Goal: Task Accomplishment & Management: Manage account settings

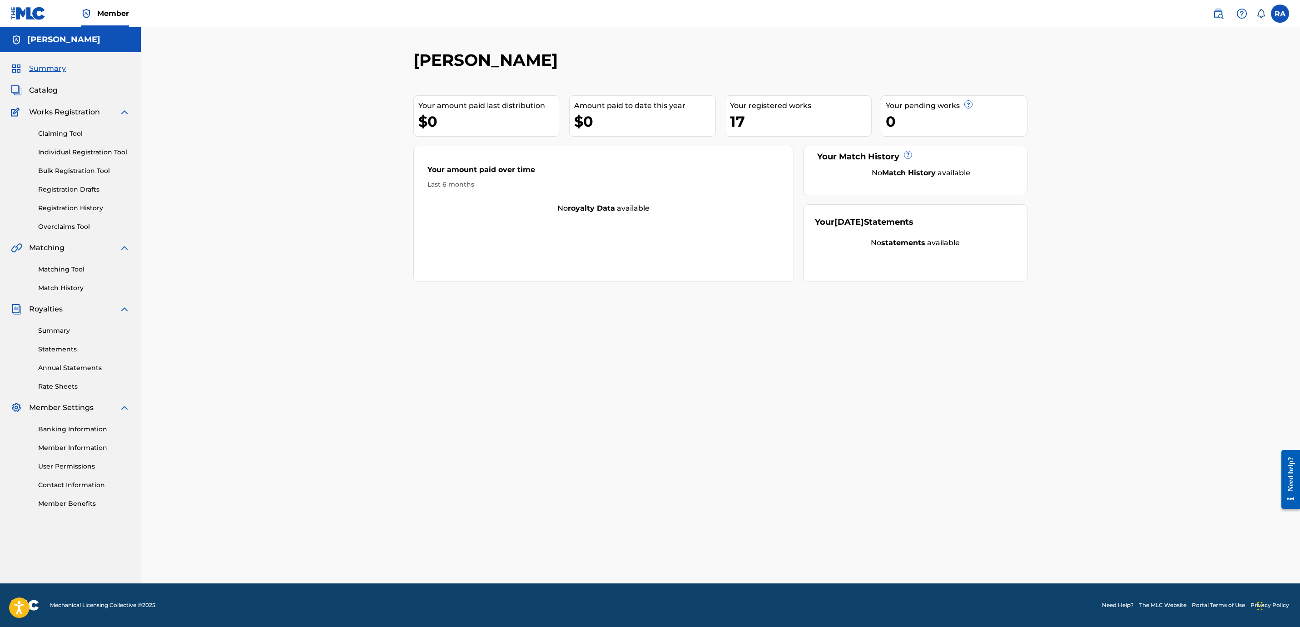
click at [1274, 18] on label at bounding box center [1280, 14] width 18 height 18
click at [1280, 14] on input "RA [PERSON_NAME] [EMAIL_ADDRESS][DOMAIN_NAME] Notification Preferences Profile …" at bounding box center [1280, 14] width 0 height 0
click at [1236, 54] on p "[PERSON_NAME]" at bounding box center [1248, 53] width 69 height 11
click at [1280, 14] on input "RA [PERSON_NAME] [EMAIL_ADDRESS][DOMAIN_NAME] Notification Preferences Profile …" at bounding box center [1280, 14] width 0 height 0
click at [1193, 112] on link "Profile" at bounding box center [1190, 113] width 18 height 8
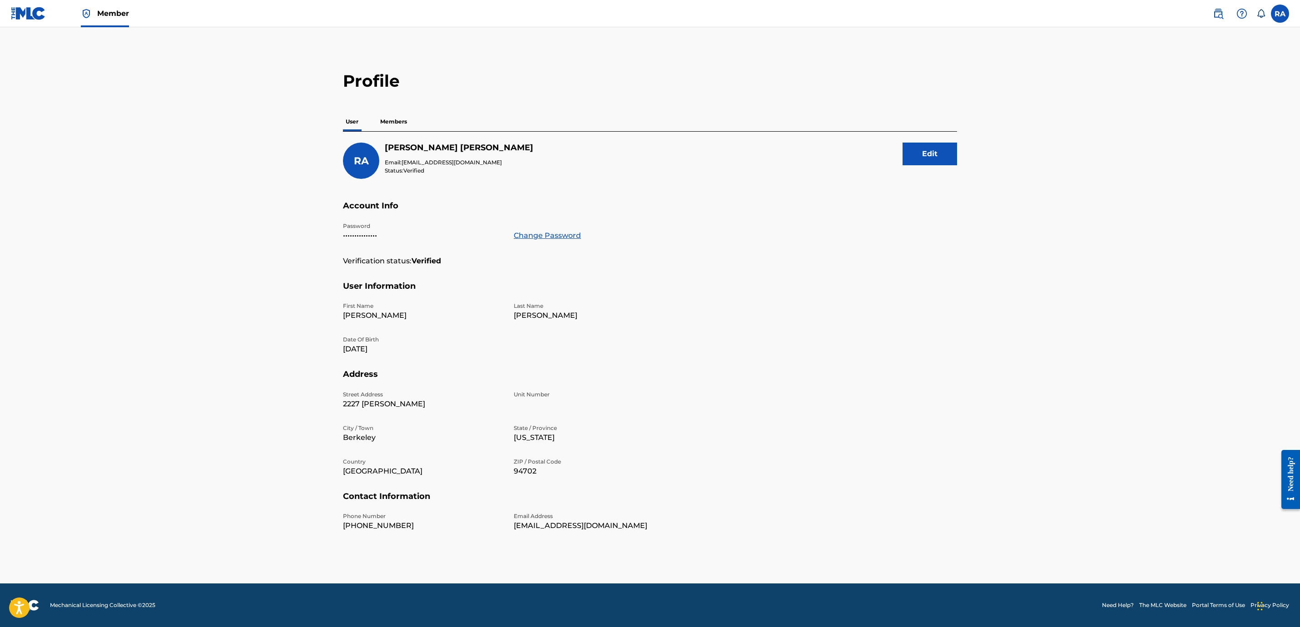
click at [917, 159] on button "Edit" at bounding box center [929, 154] width 54 height 23
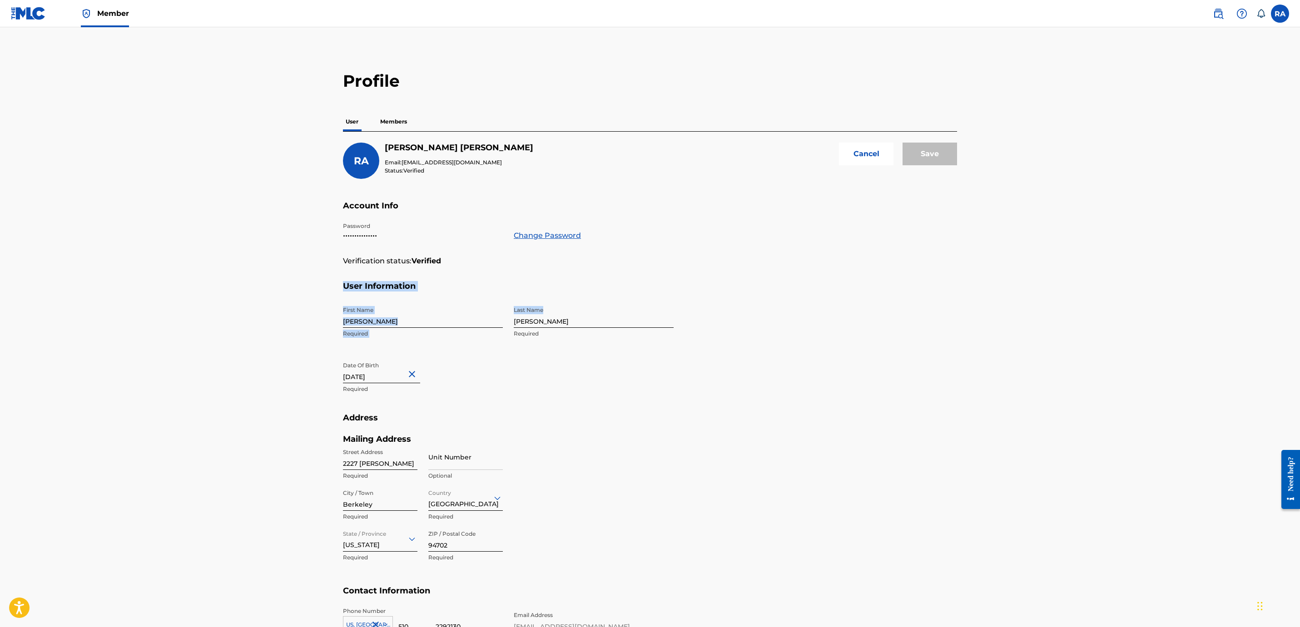
drag, startPoint x: 1290, startPoint y: 268, endPoint x: 1284, endPoint y: 328, distance: 60.3
click at [1284, 328] on main "Profile User Members RA [PERSON_NAME] Email: [EMAIL_ADDRESS][DOMAIN_NAME] Statu…" at bounding box center [650, 355] width 1300 height 657
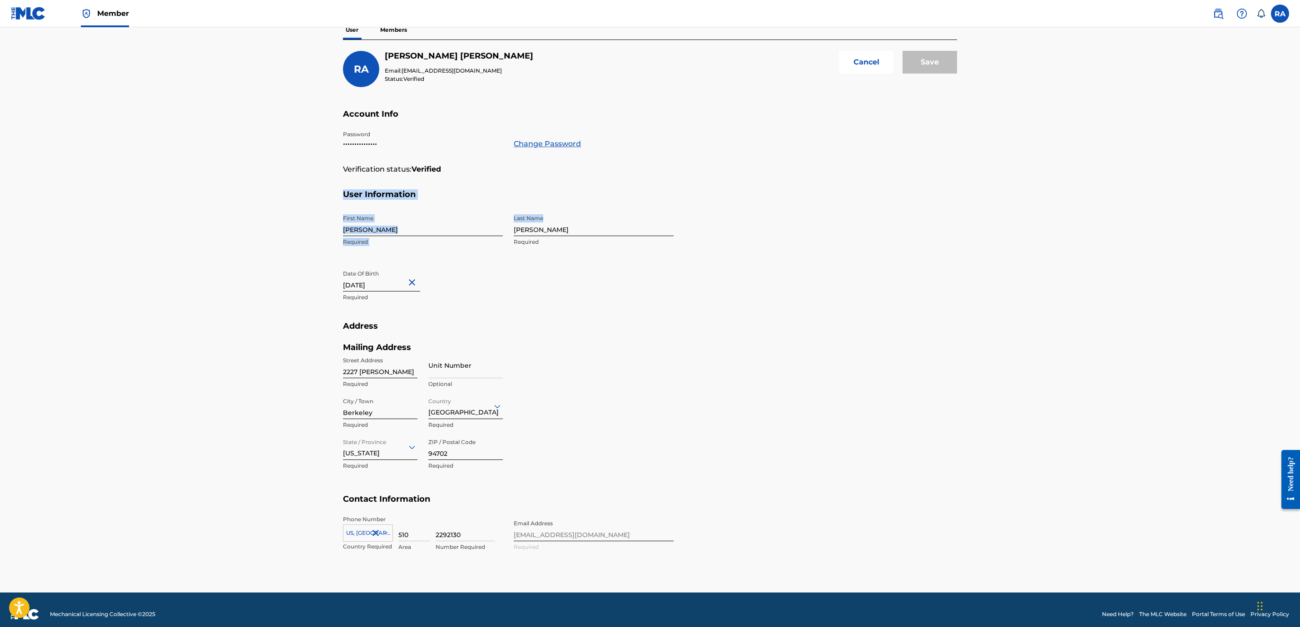
scroll to position [93, 0]
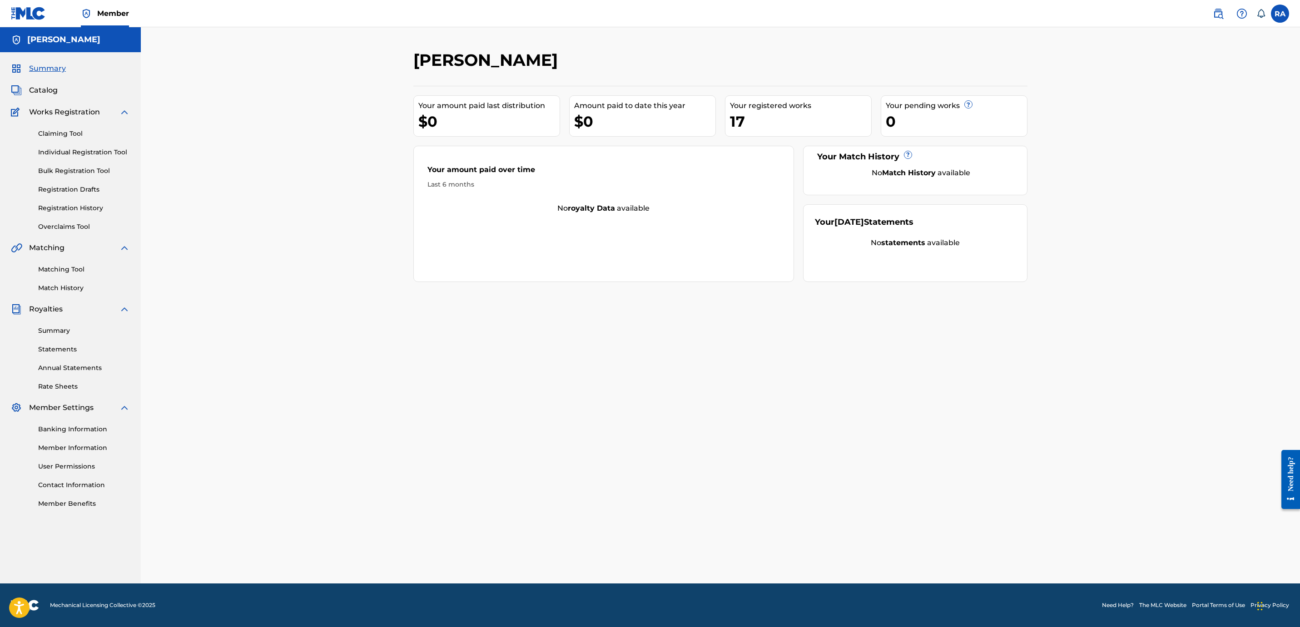
click at [86, 446] on link "Member Information" at bounding box center [84, 448] width 92 height 10
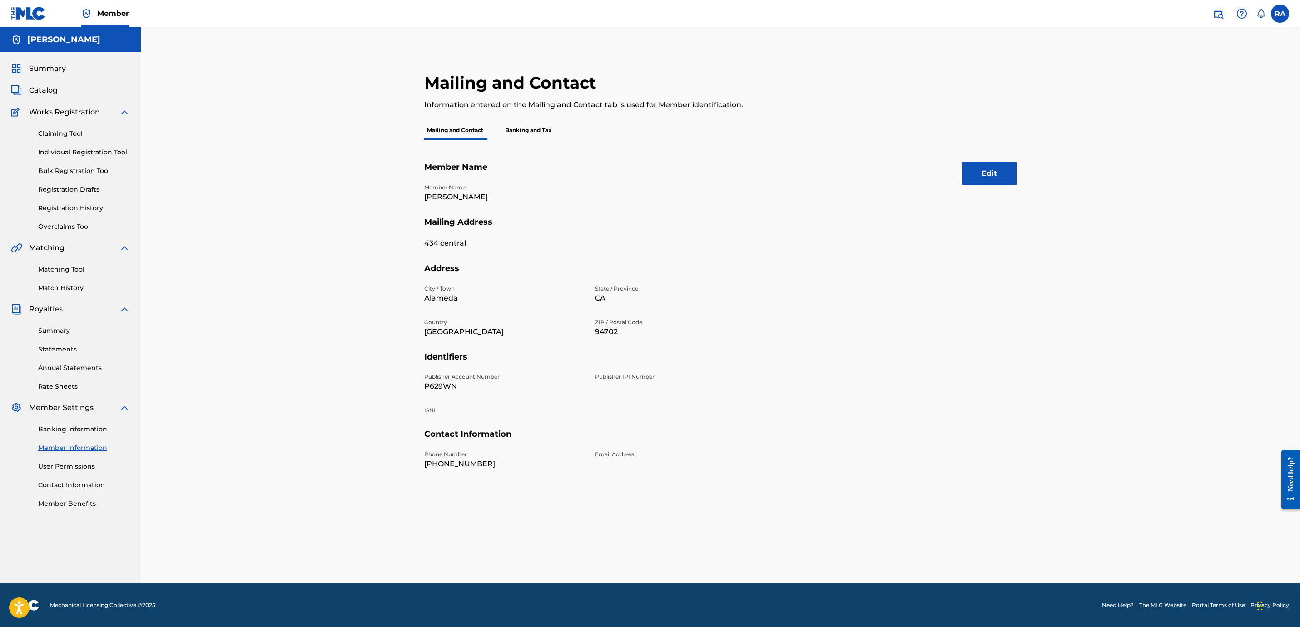
click at [72, 465] on link "User Permissions" at bounding box center [84, 467] width 92 height 10
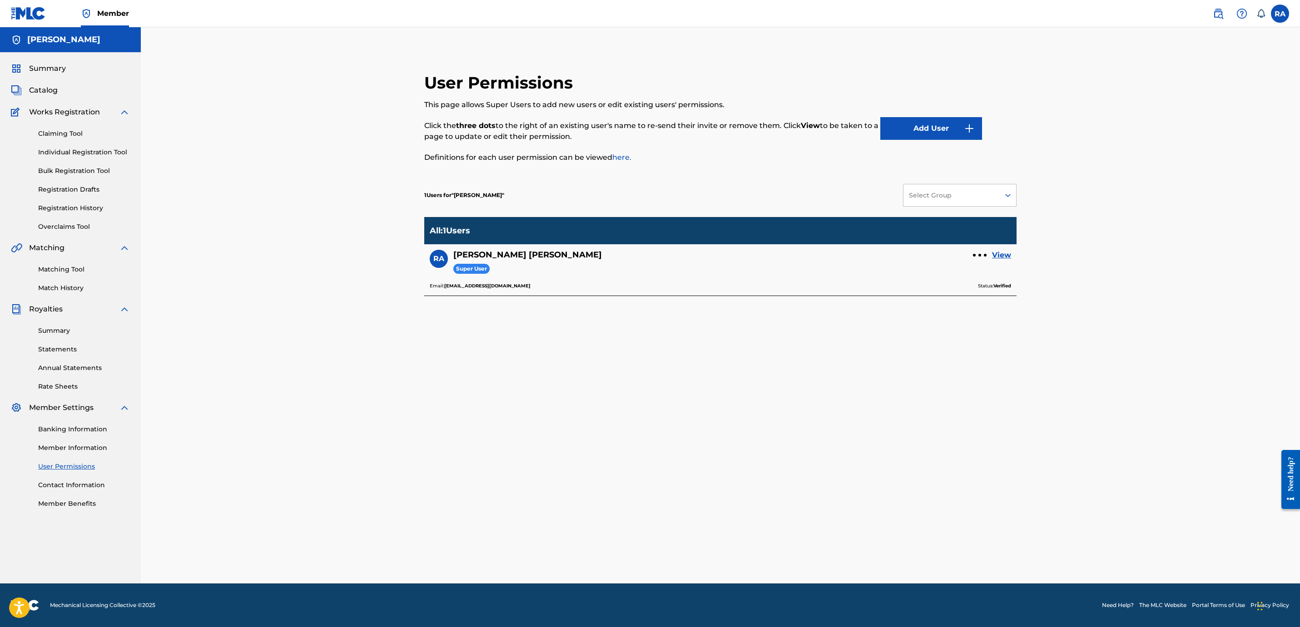
click at [999, 252] on link "View" at bounding box center [1001, 255] width 19 height 11
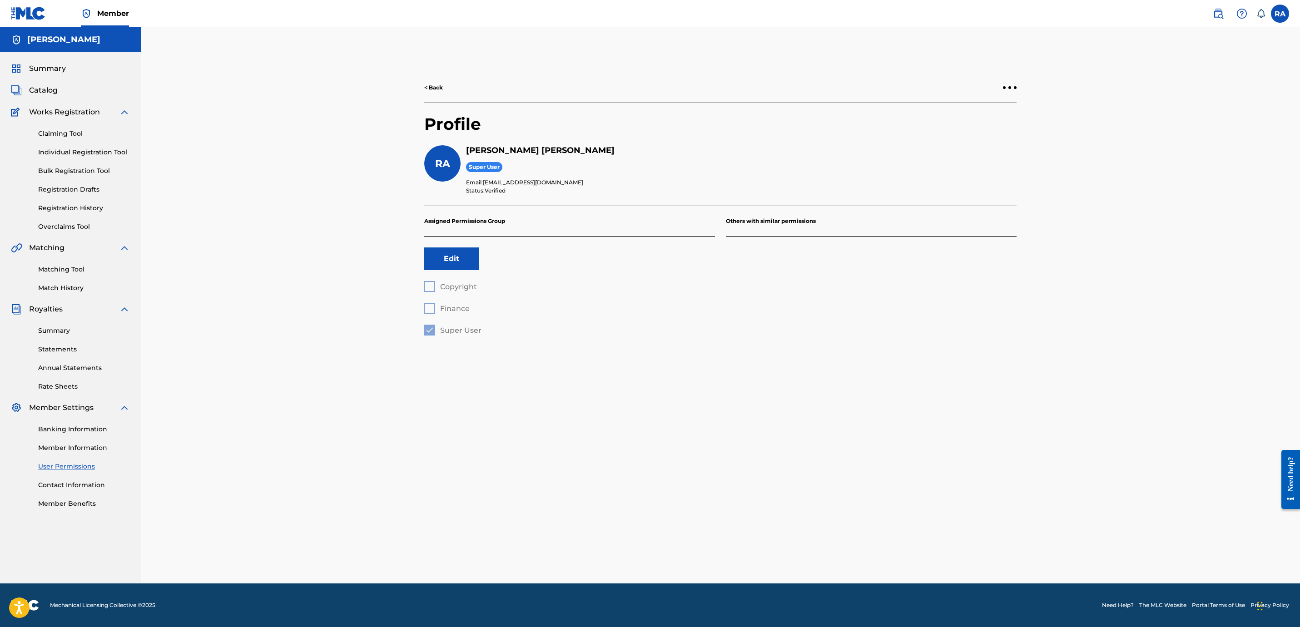
click at [1011, 90] on div "< Back" at bounding box center [720, 88] width 592 height 30
click at [1011, 90] on div at bounding box center [1010, 87] width 14 height 5
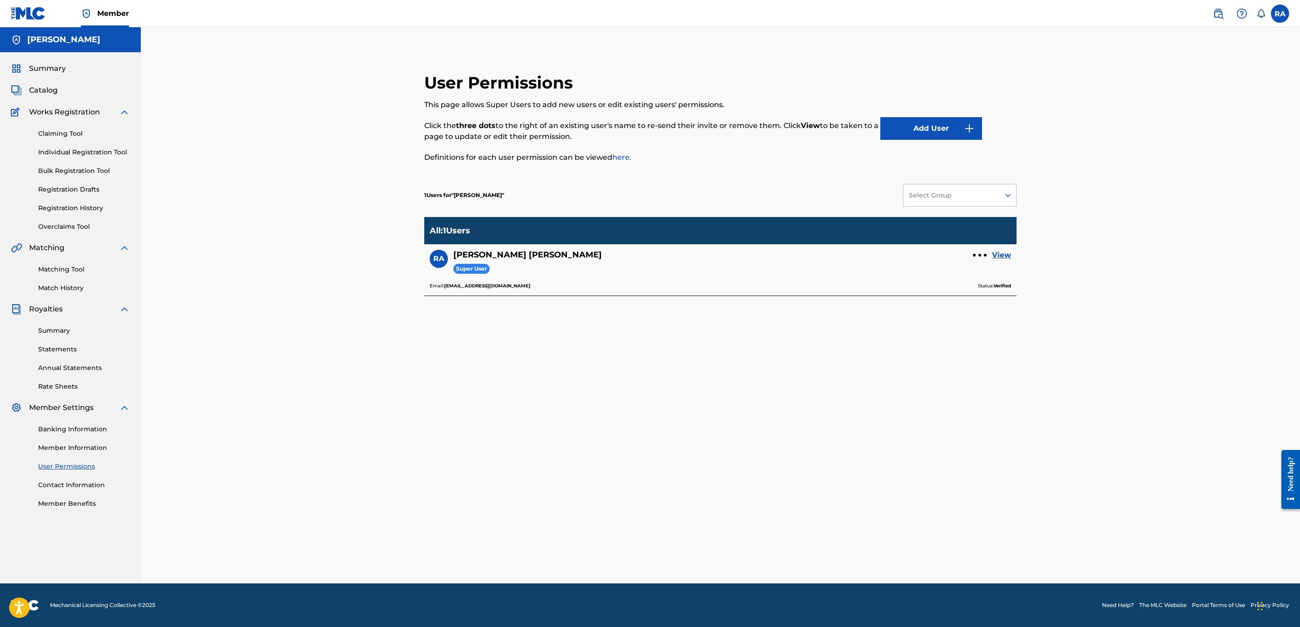
click at [938, 132] on button "Add User" at bounding box center [931, 128] width 102 height 23
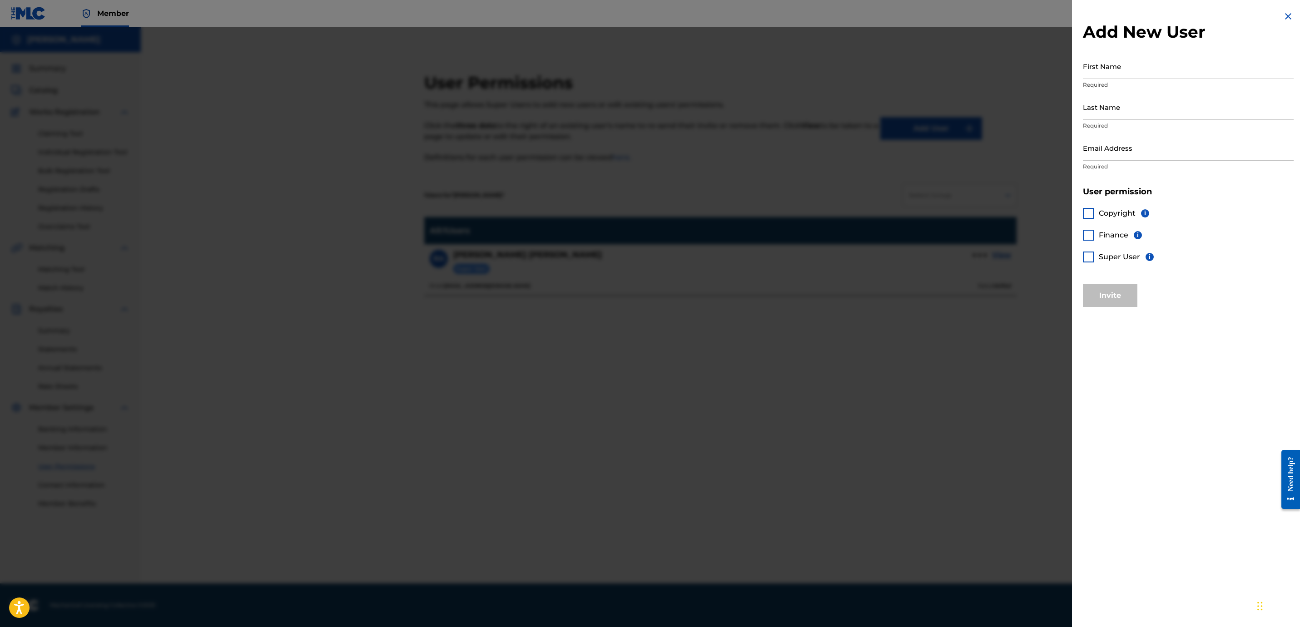
click at [746, 119] on div at bounding box center [650, 340] width 1300 height 627
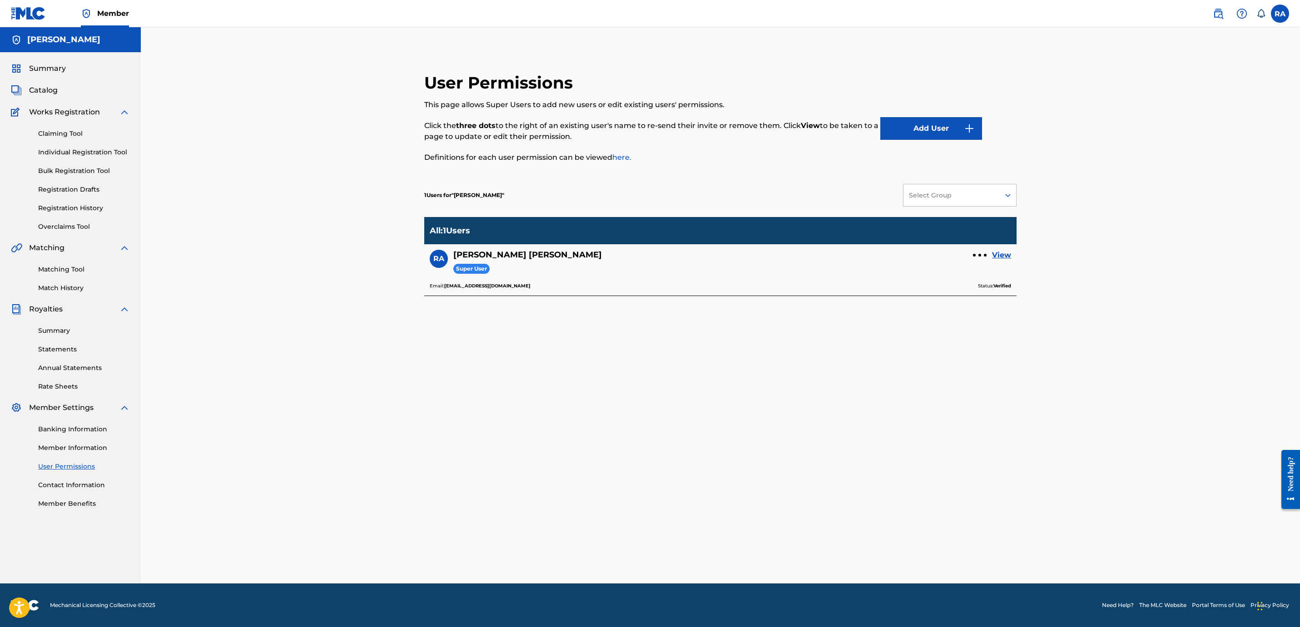
click at [80, 503] on link "Member Benefits" at bounding box center [84, 504] width 92 height 10
